Goal: Task Accomplishment & Management: Complete application form

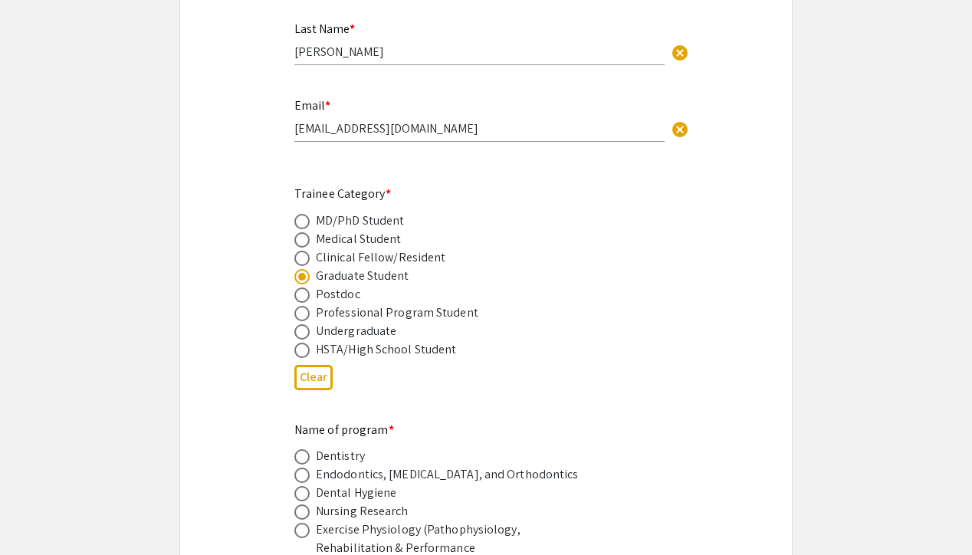
scroll to position [574, 0]
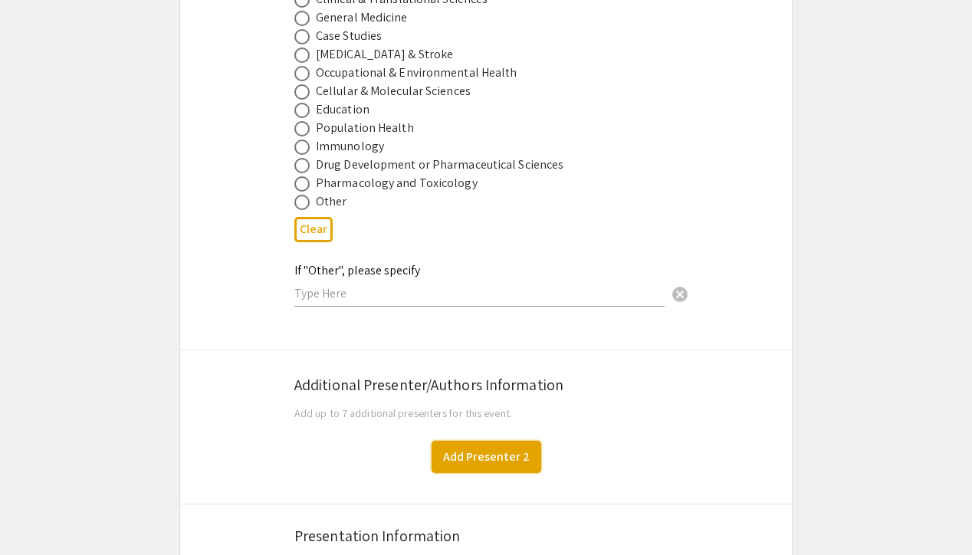
click at [473, 461] on button "Add Presenter 2" at bounding box center [487, 457] width 110 height 32
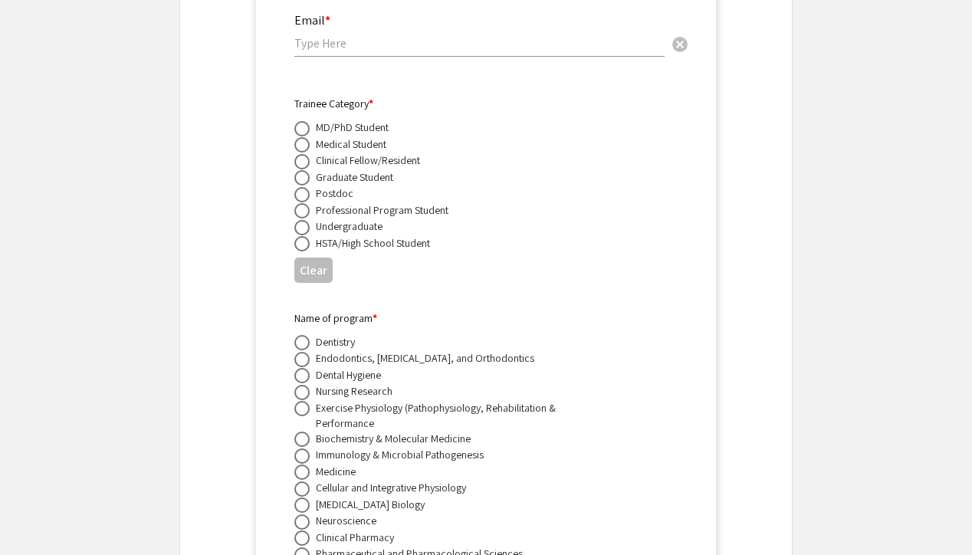
scroll to position [2641, 0]
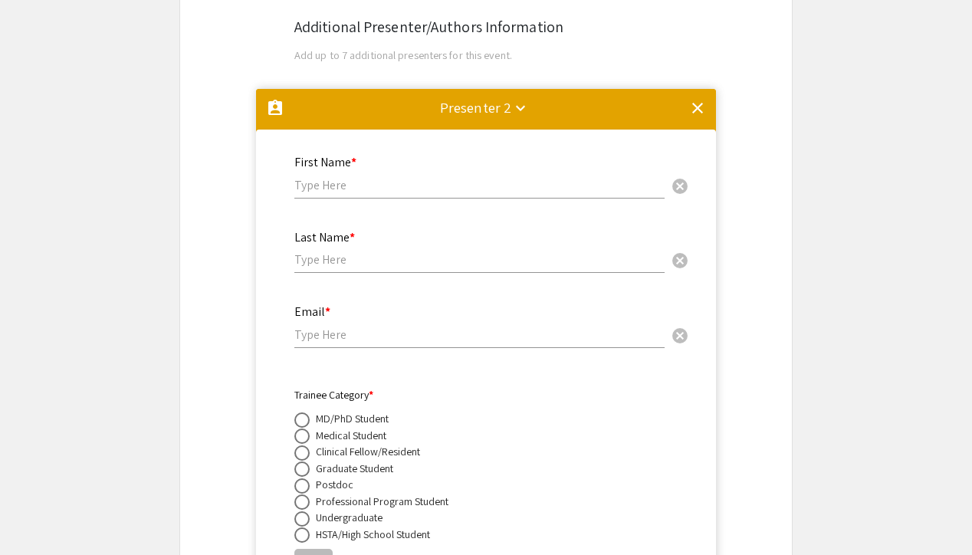
click at [698, 99] on mat-icon "clear" at bounding box center [697, 108] width 18 height 18
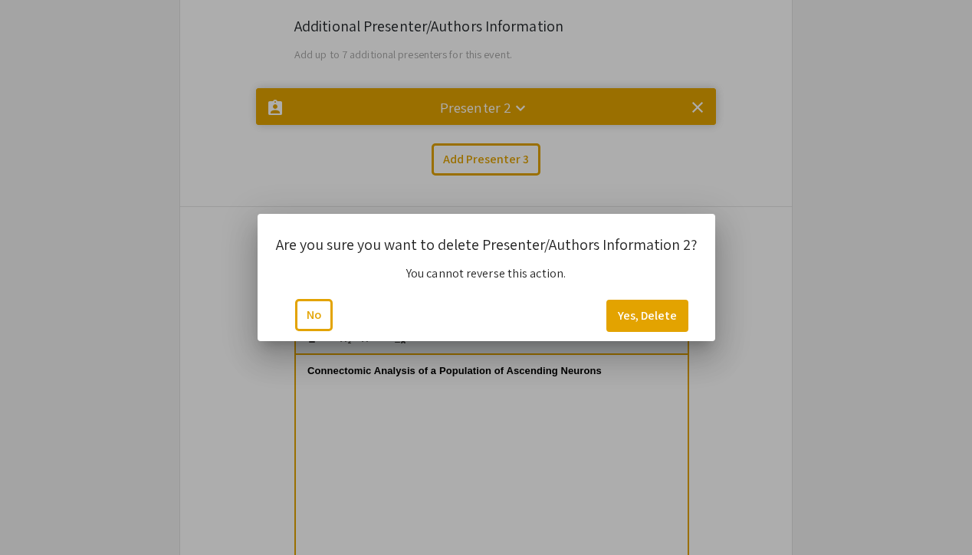
scroll to position [0, 0]
click at [651, 314] on button "Yes, Delete" at bounding box center [647, 316] width 82 height 32
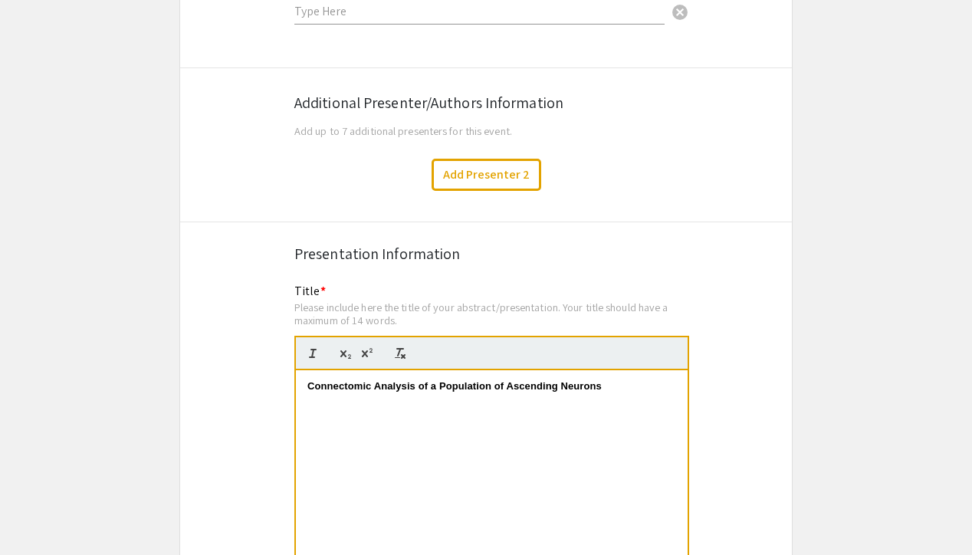
scroll to position [2559, 0]
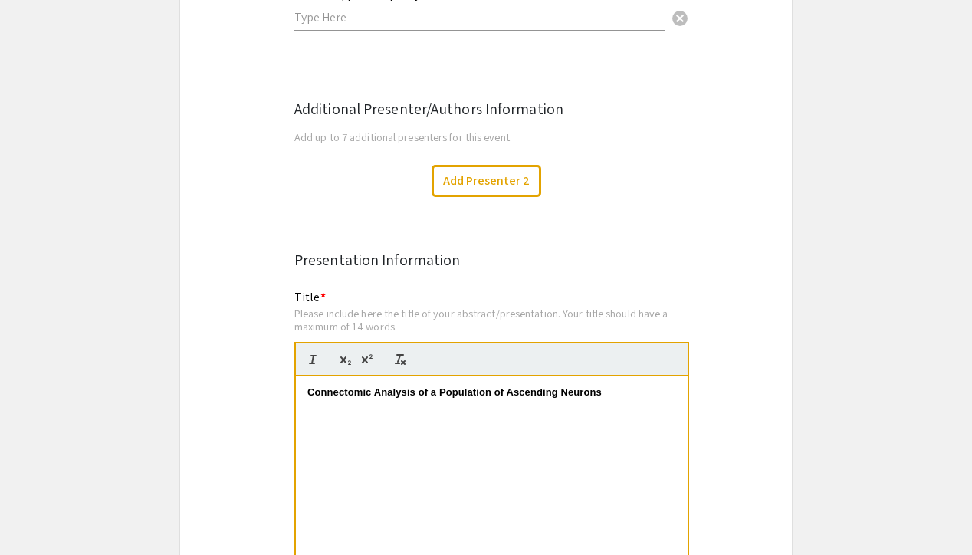
click at [598, 386] on strong "Connectomic Analysis of a Population of Ascending Neurons" at bounding box center [454, 391] width 294 height 11
drag, startPoint x: 622, startPoint y: 387, endPoint x: 182, endPoint y: 376, distance: 440.9
click at [431, 389] on p at bounding box center [491, 393] width 369 height 14
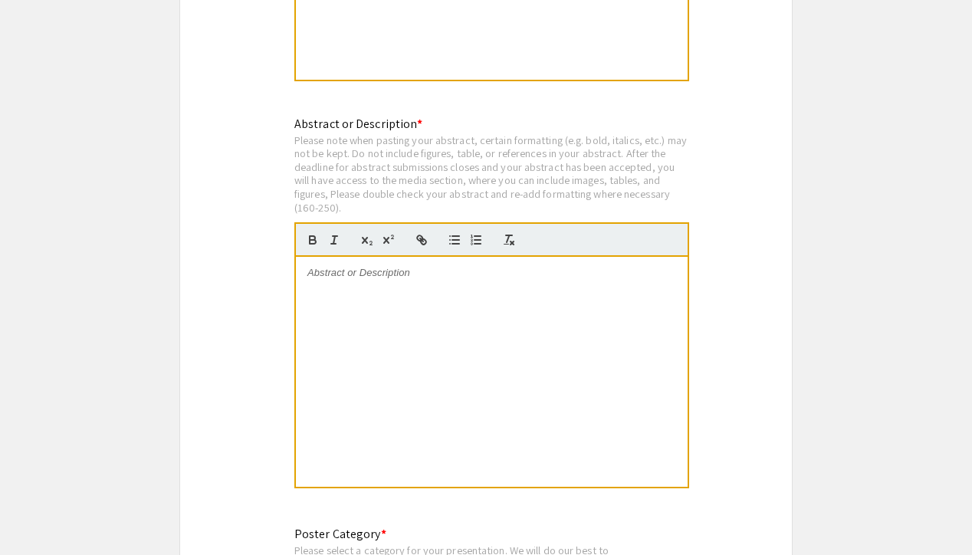
scroll to position [3087, 0]
click at [345, 294] on div at bounding box center [492, 371] width 392 height 230
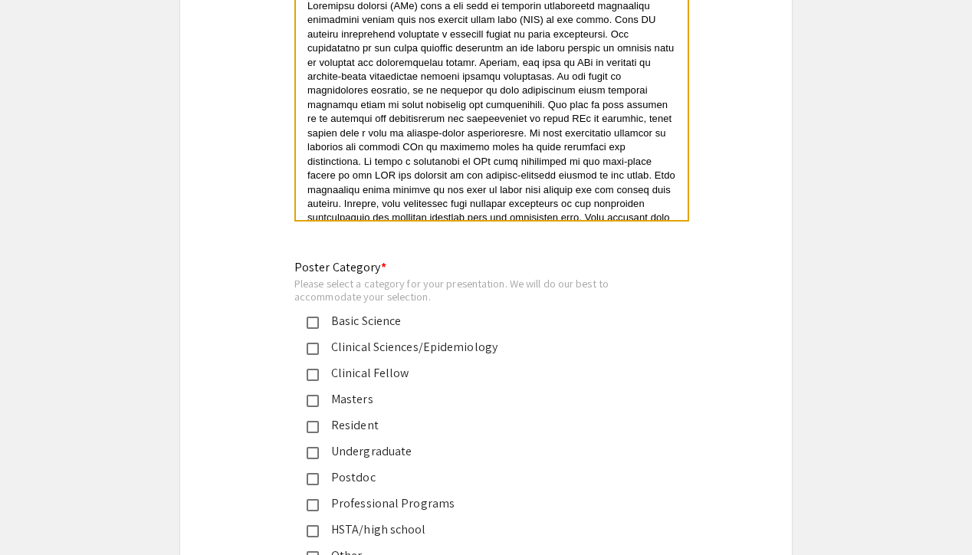
scroll to position [3358, 0]
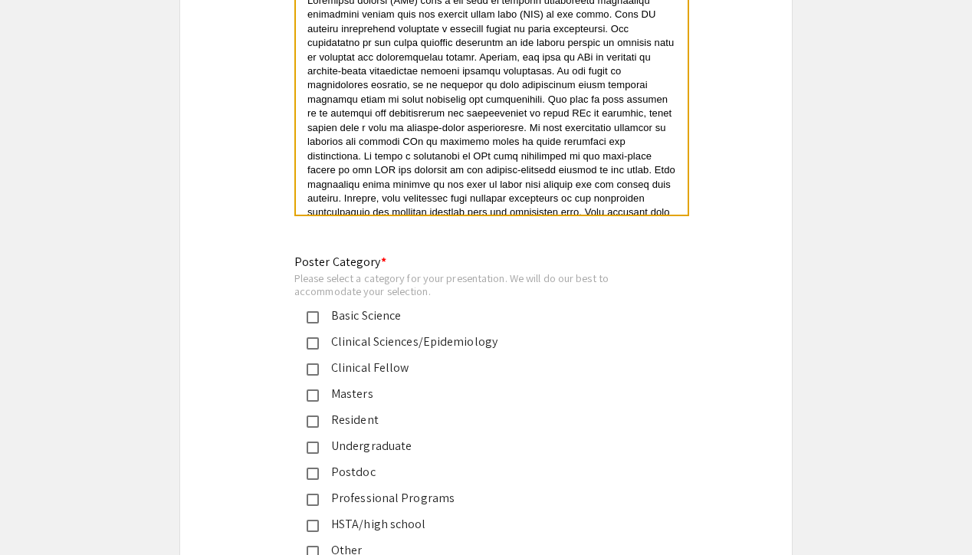
click at [312, 311] on mat-pseudo-checkbox at bounding box center [313, 317] width 12 height 12
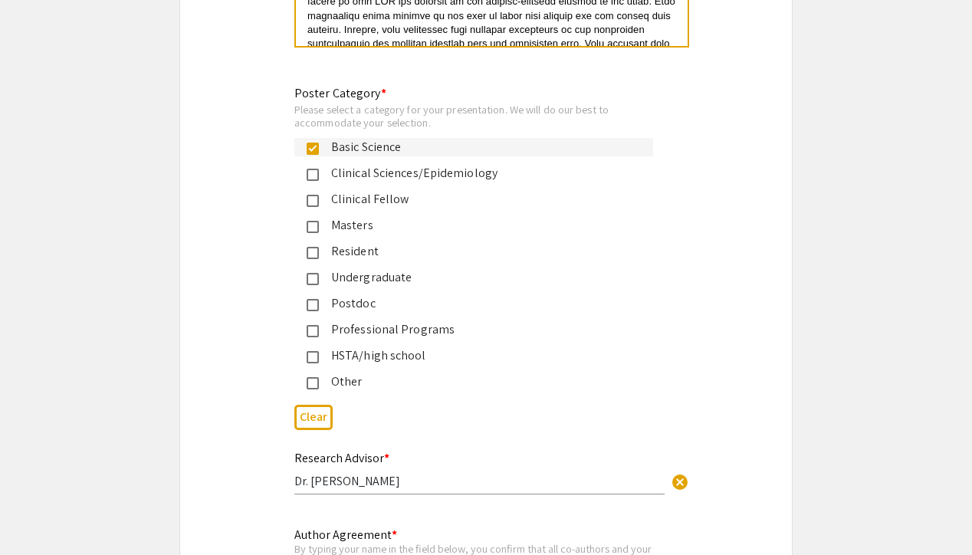
scroll to position [3830, 0]
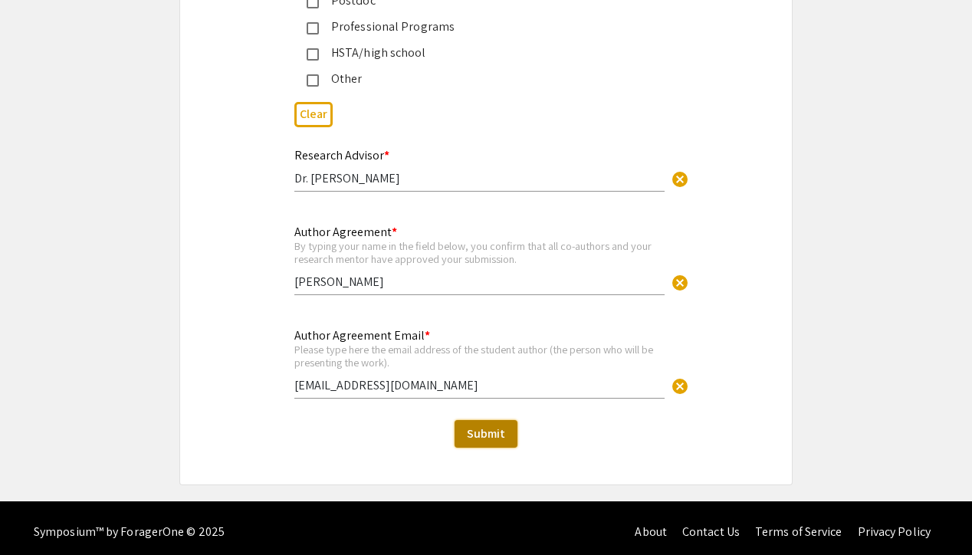
click at [499, 435] on button "Submit" at bounding box center [486, 434] width 63 height 28
